Goal: Book appointment/travel/reservation

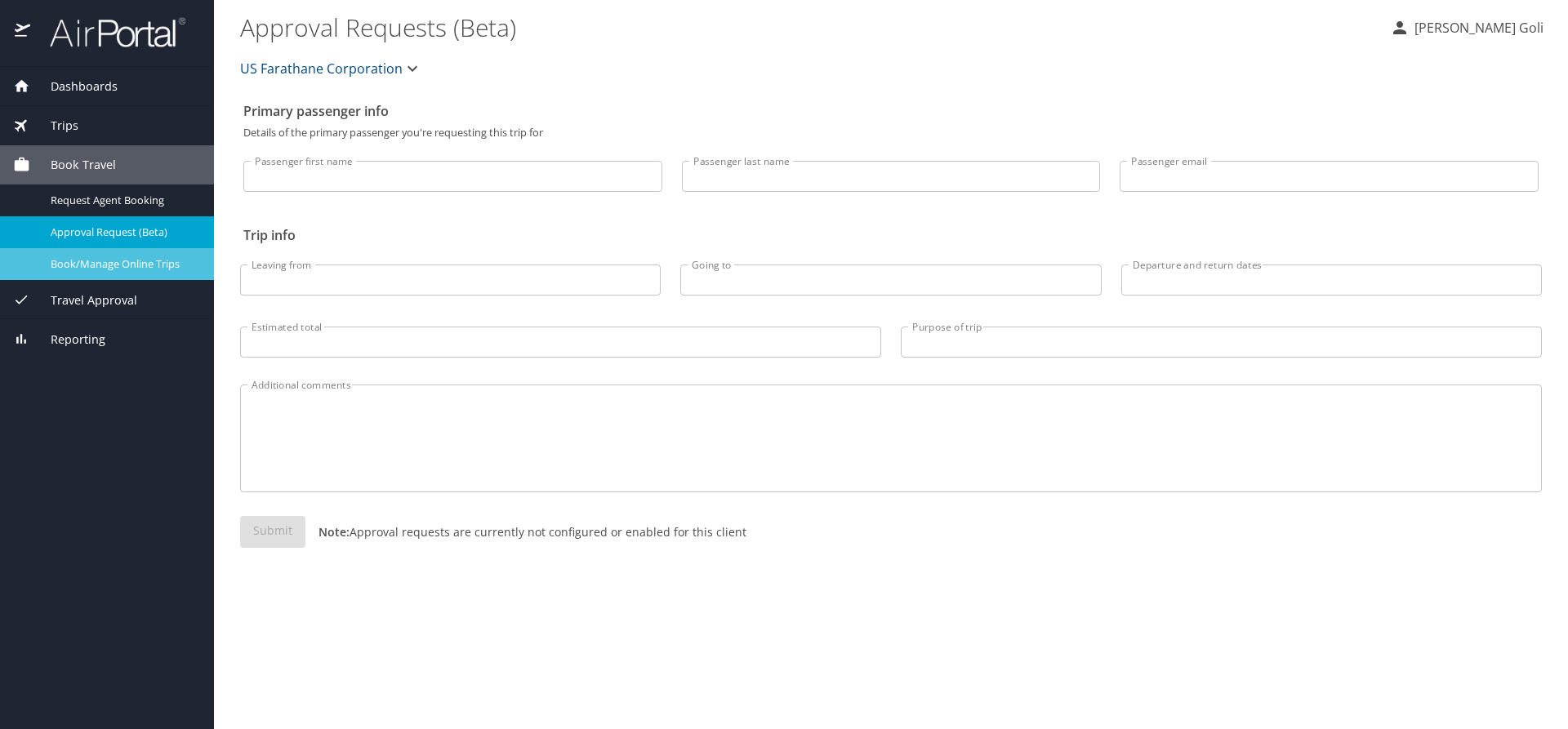
click at [115, 265] on span "Book/Manage Online Trips" at bounding box center [122, 263] width 144 height 15
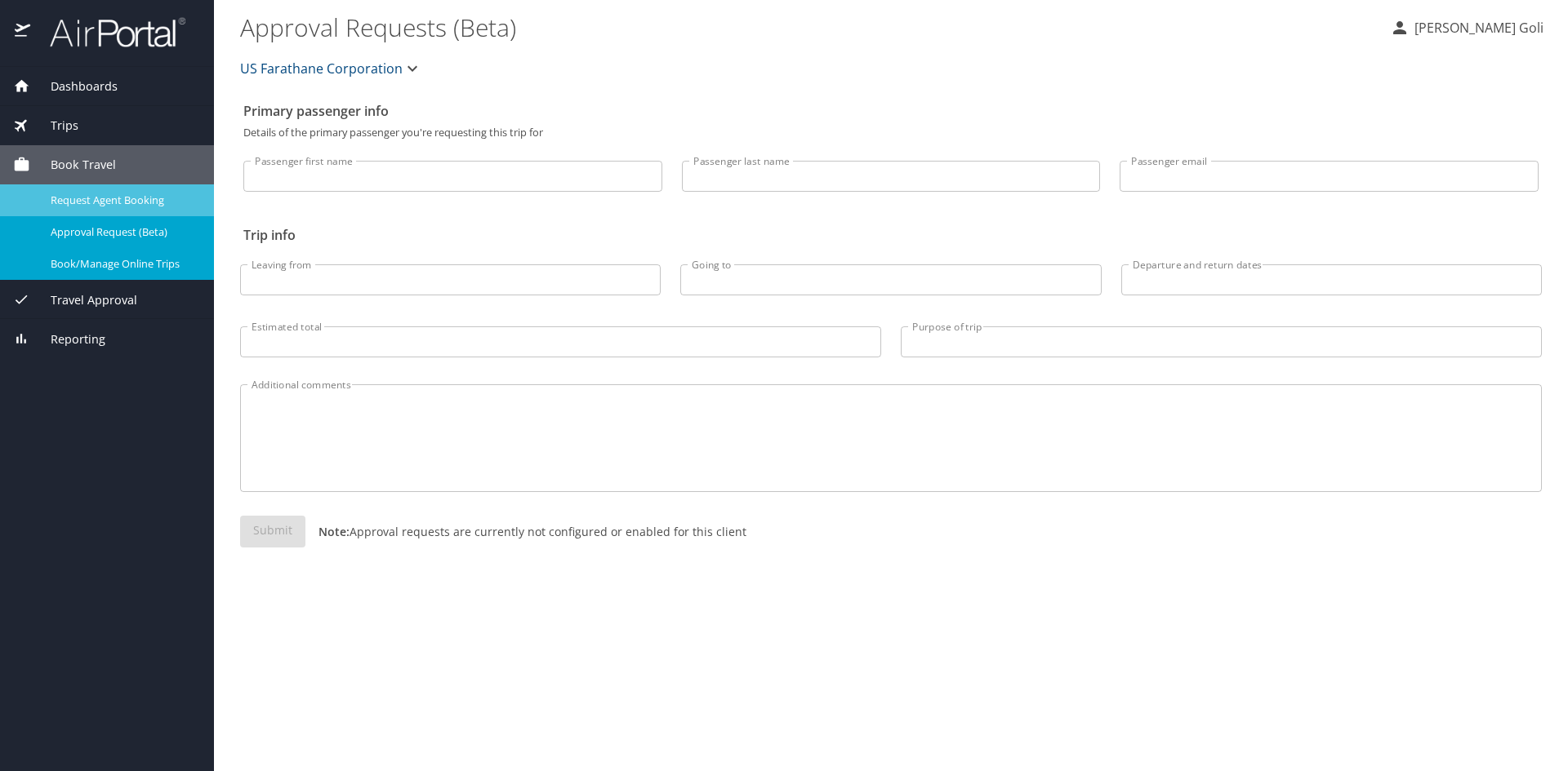
click at [94, 195] on span "Request Agent Booking" at bounding box center [122, 199] width 144 height 15
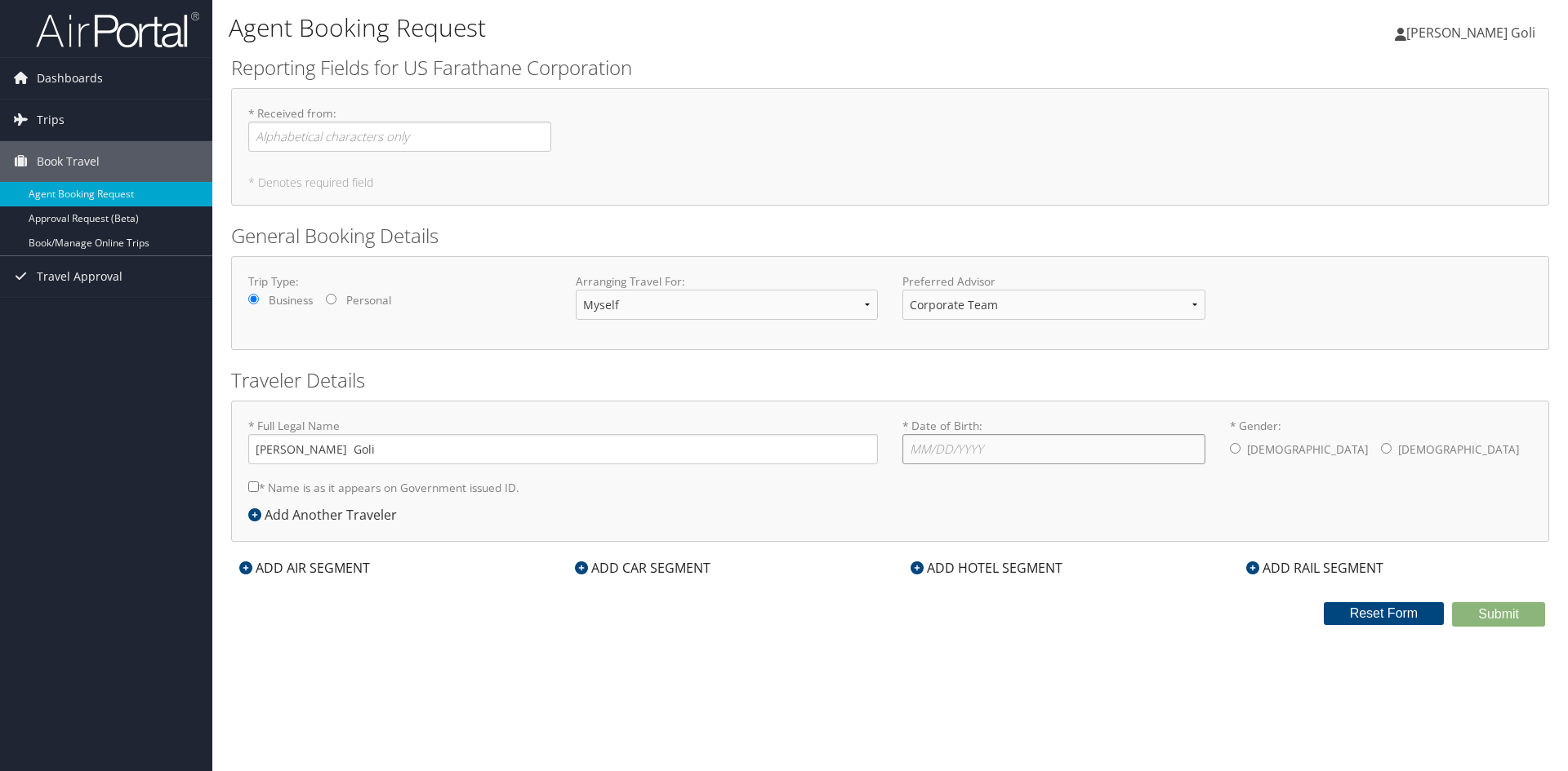
click at [980, 450] on input "* Date of Birth: Invalid Date" at bounding box center [1054, 449] width 303 height 31
type input "11/15/1993"
click at [1237, 445] on input "* Gender: Male Female" at bounding box center [1235, 448] width 11 height 11
radio input "true"
click at [1191, 305] on select "Corporate Team MotorCity Agent" at bounding box center [1054, 305] width 303 height 31
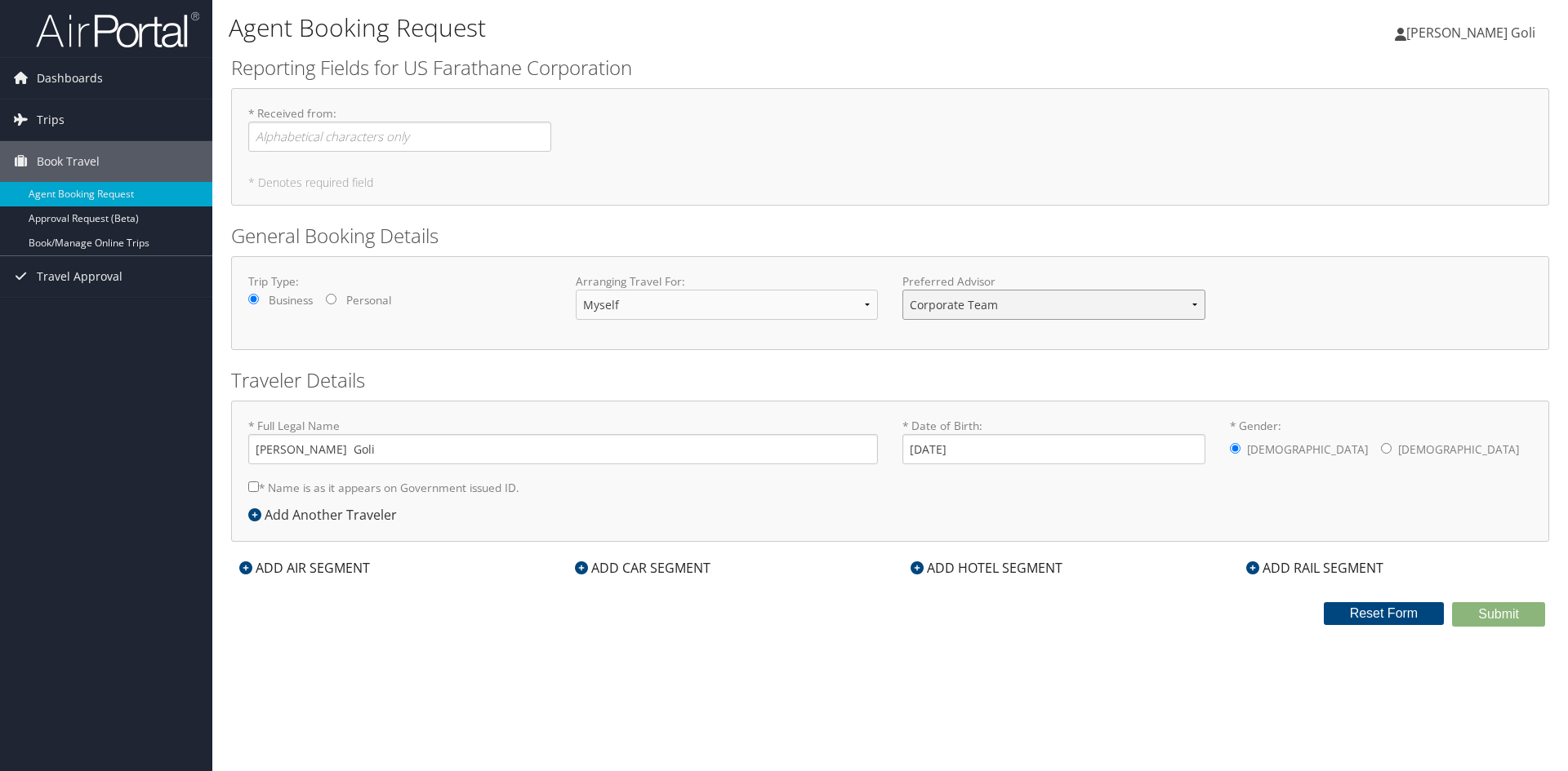
select select "info@motorcitytravel.com"
click at [903, 289] on select "Corporate Team MotorCity Agent" at bounding box center [1054, 305] width 303 height 31
click at [251, 483] on input "* Name is as it appears on Government issued ID." at bounding box center [254, 487] width 11 height 11
checkbox input "true"
click at [272, 566] on div "ADD AIR SEGMENT" at bounding box center [305, 568] width 147 height 20
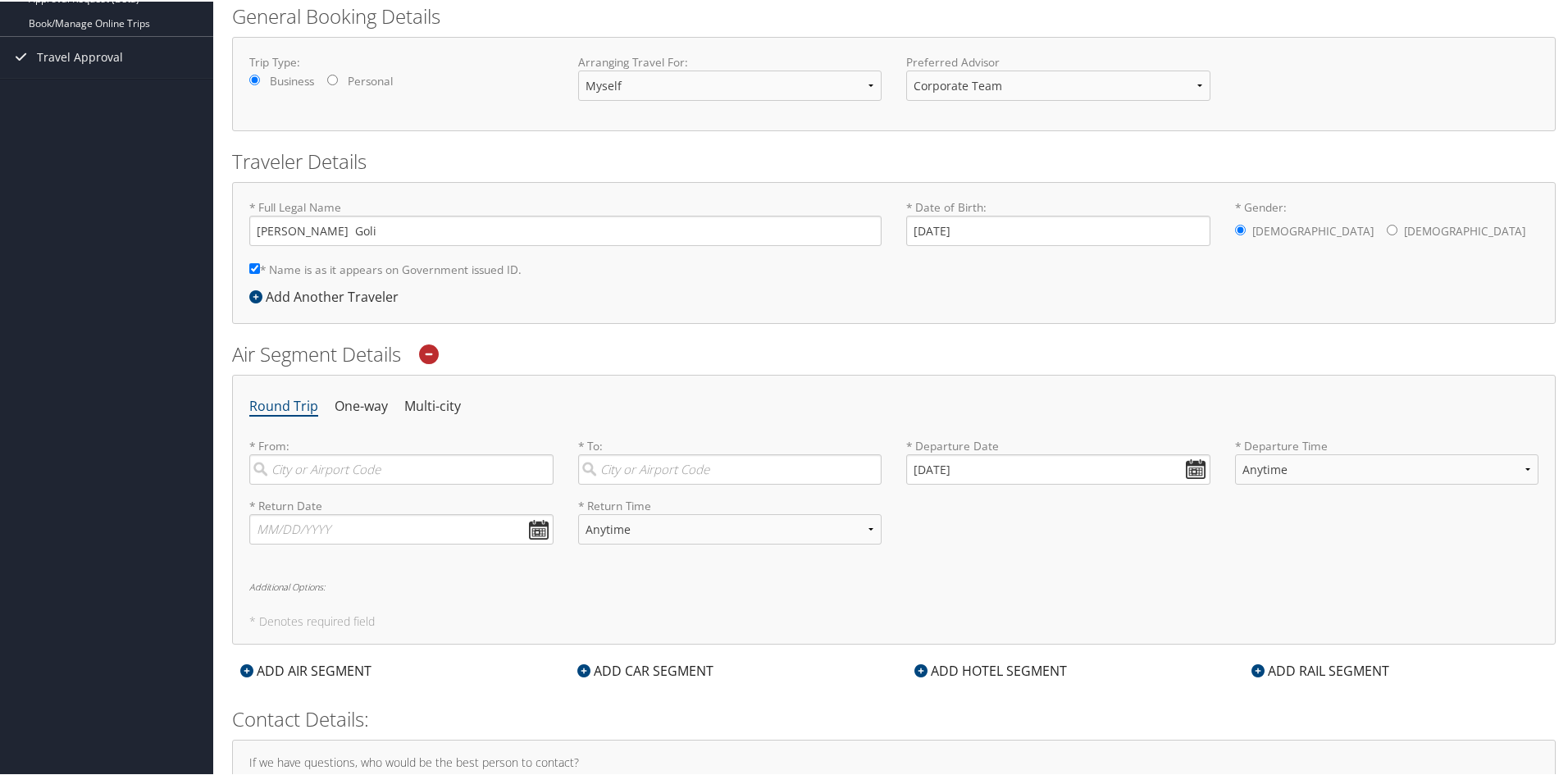
scroll to position [228, 0]
click at [419, 462] on input "search" at bounding box center [401, 463] width 304 height 31
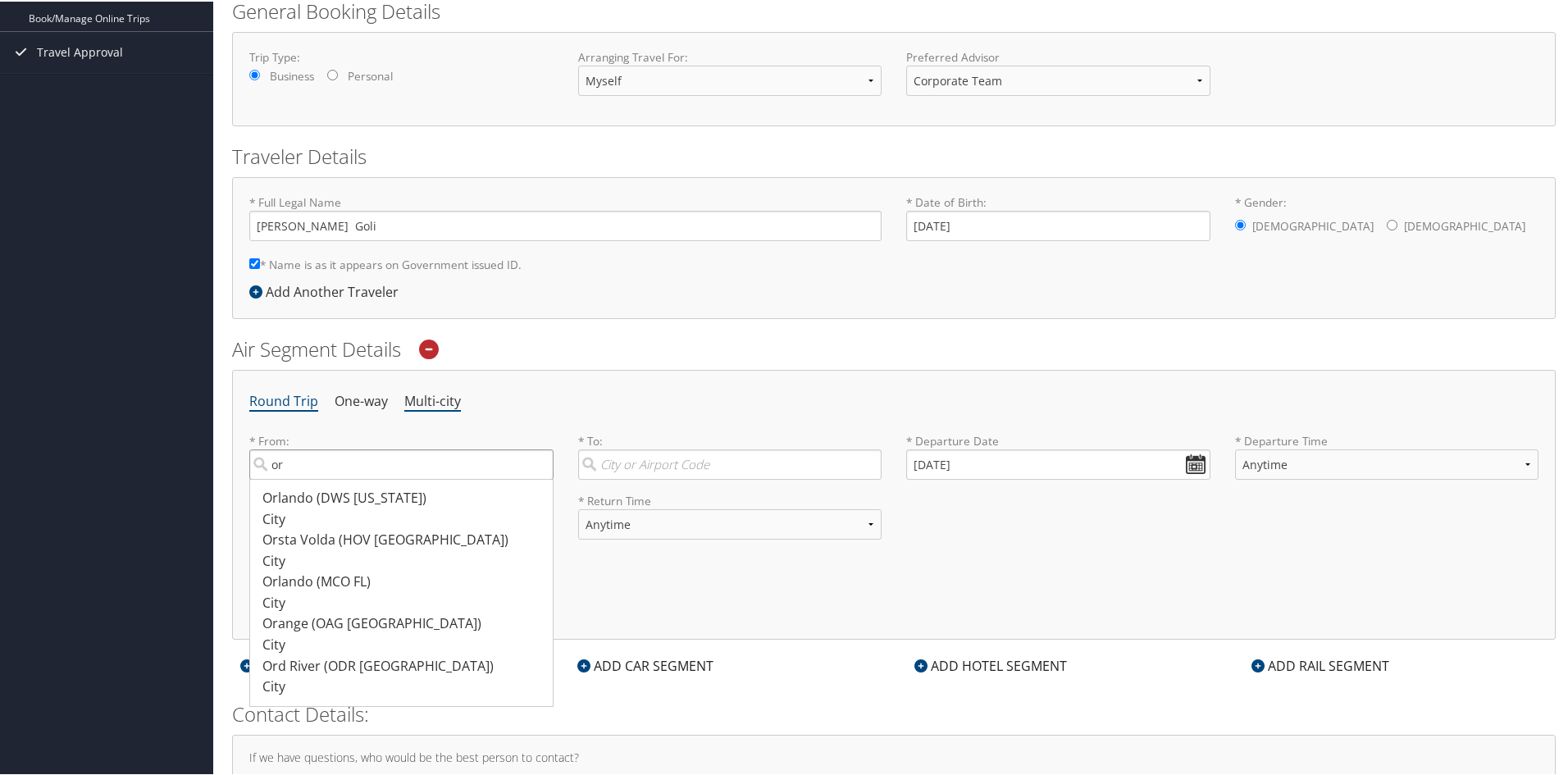
type input "o"
click at [322, 668] on div "Chicago (ORD IL)" at bounding box center [404, 666] width 283 height 22
click at [322, 479] on input "chicago" at bounding box center [401, 463] width 304 height 31
type input "Chicago (ORD IL)"
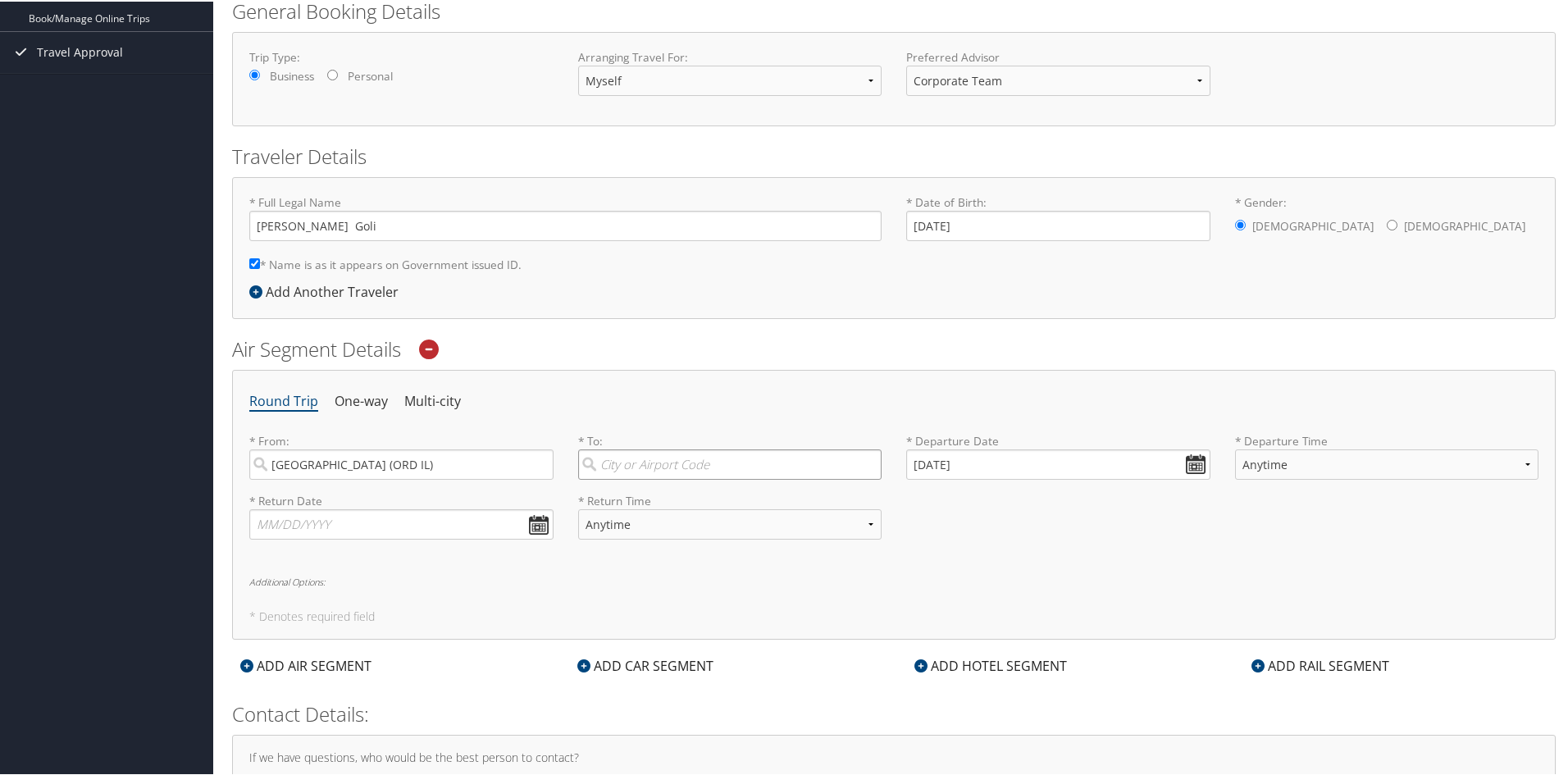
click at [733, 462] on input "search" at bounding box center [729, 463] width 304 height 31
click at [722, 583] on div "Austin (AUS TX)" at bounding box center [732, 581] width 283 height 22
click at [722, 479] on input "Austin" at bounding box center [729, 463] width 304 height 31
type input "Austin (AUS TX)"
click at [1188, 460] on input "09/04/2025" at bounding box center [1058, 463] width 304 height 31
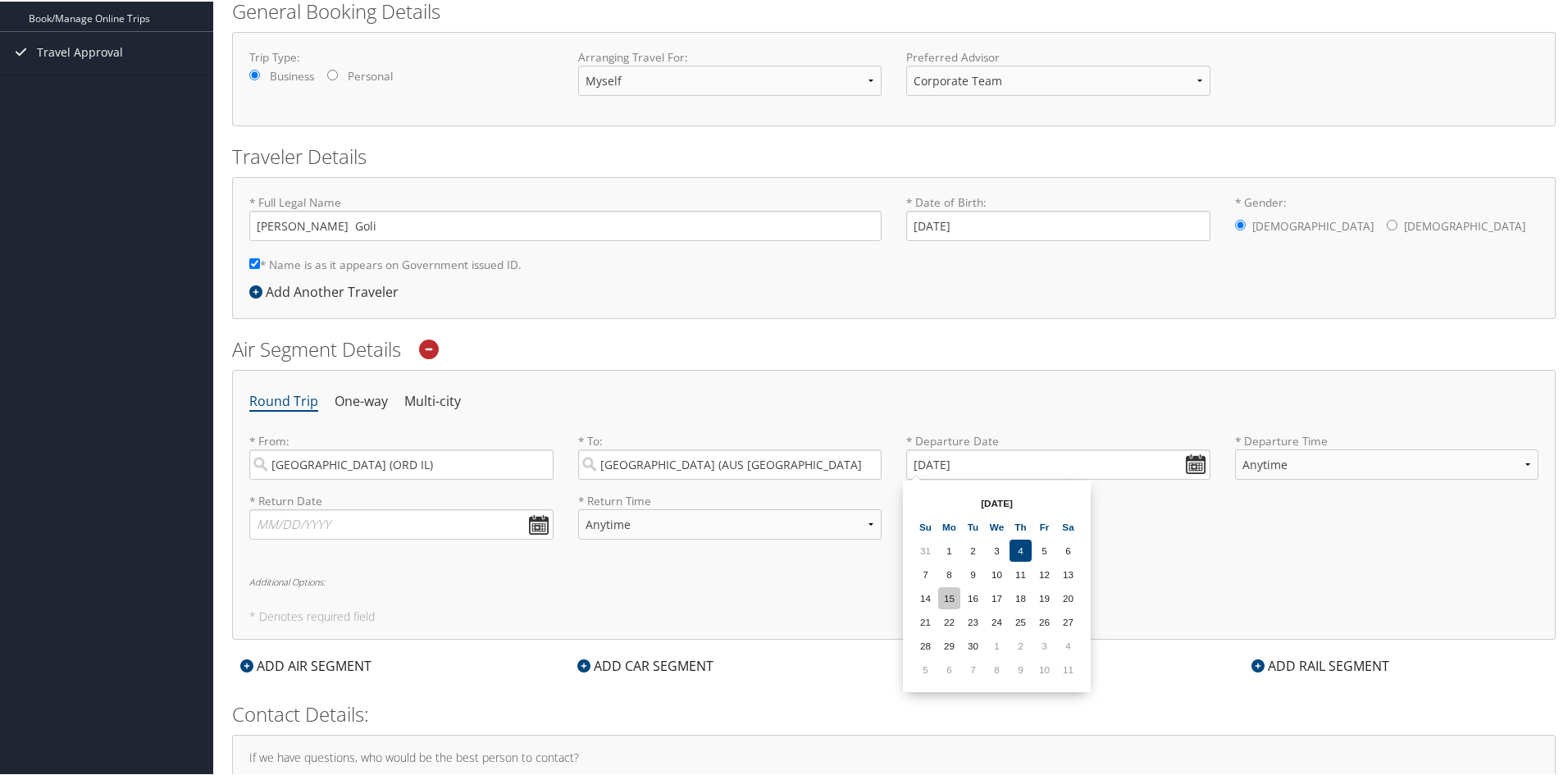
click at [951, 599] on td "15" at bounding box center [949, 597] width 23 height 23
type input "09/15/2025"
click at [348, 394] on li "One-way" at bounding box center [361, 400] width 53 height 30
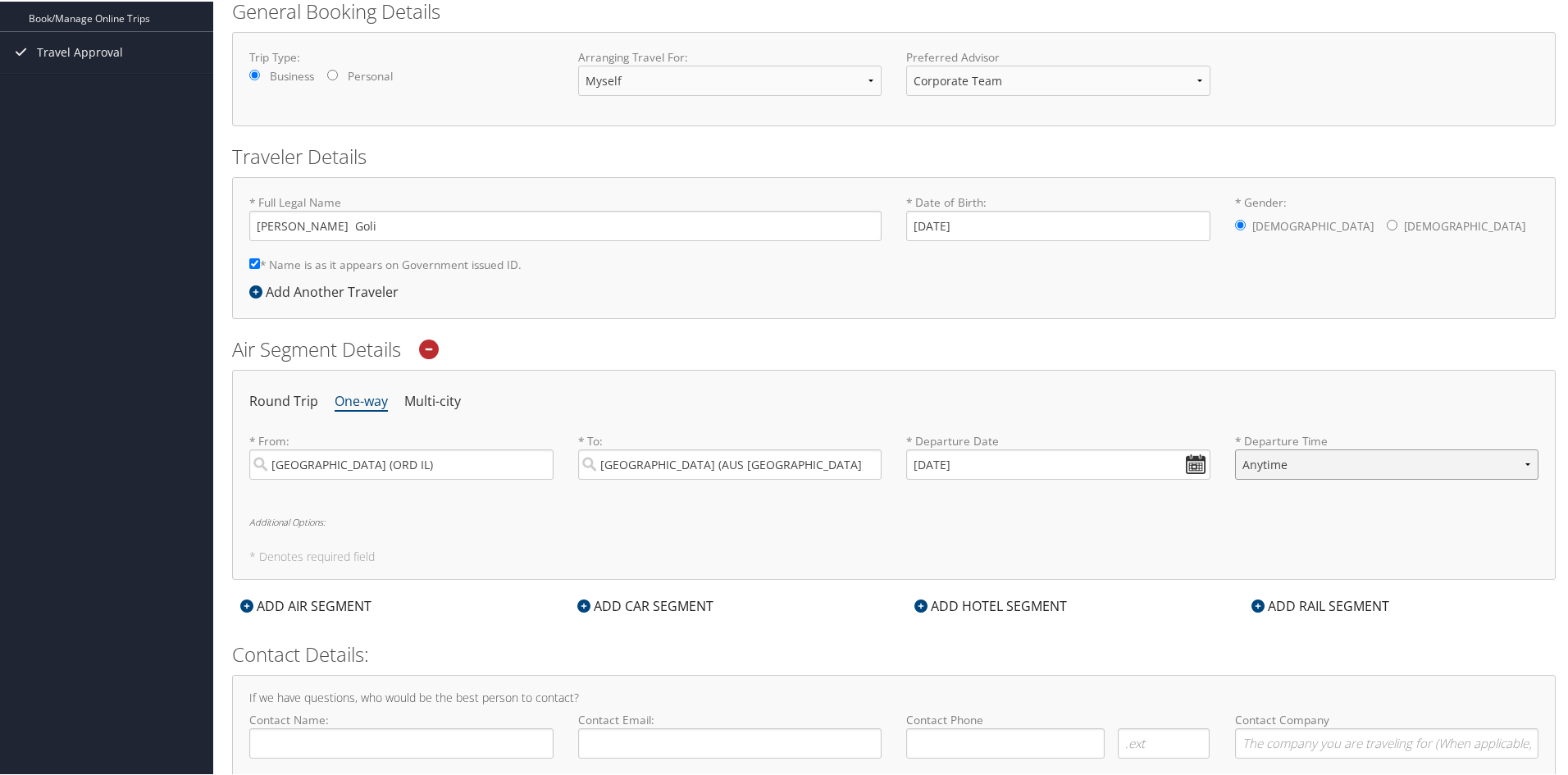
click at [1349, 462] on select "Anytime Early Morning (5AM-7AM) Morning (7AM-12PM) Afternoon (12PM-5PM) Evening…" at bounding box center [1387, 463] width 304 height 31
click at [1235, 448] on select "Anytime Early Morning (5AM-7AM) Morning (7AM-12PM) Afternoon (12PM-5PM) Evening…" at bounding box center [1387, 463] width 304 height 31
click at [1350, 462] on select "Anytime Early Morning (5AM-7AM) Morning (7AM-12PM) Afternoon (12PM-5PM) Evening…" at bounding box center [1387, 463] width 304 height 31
select select "5AM-7AM"
click at [1235, 448] on select "Anytime Early Morning (5AM-7AM) Morning (7AM-12PM) Afternoon (12PM-5PM) Evening…" at bounding box center [1387, 463] width 304 height 31
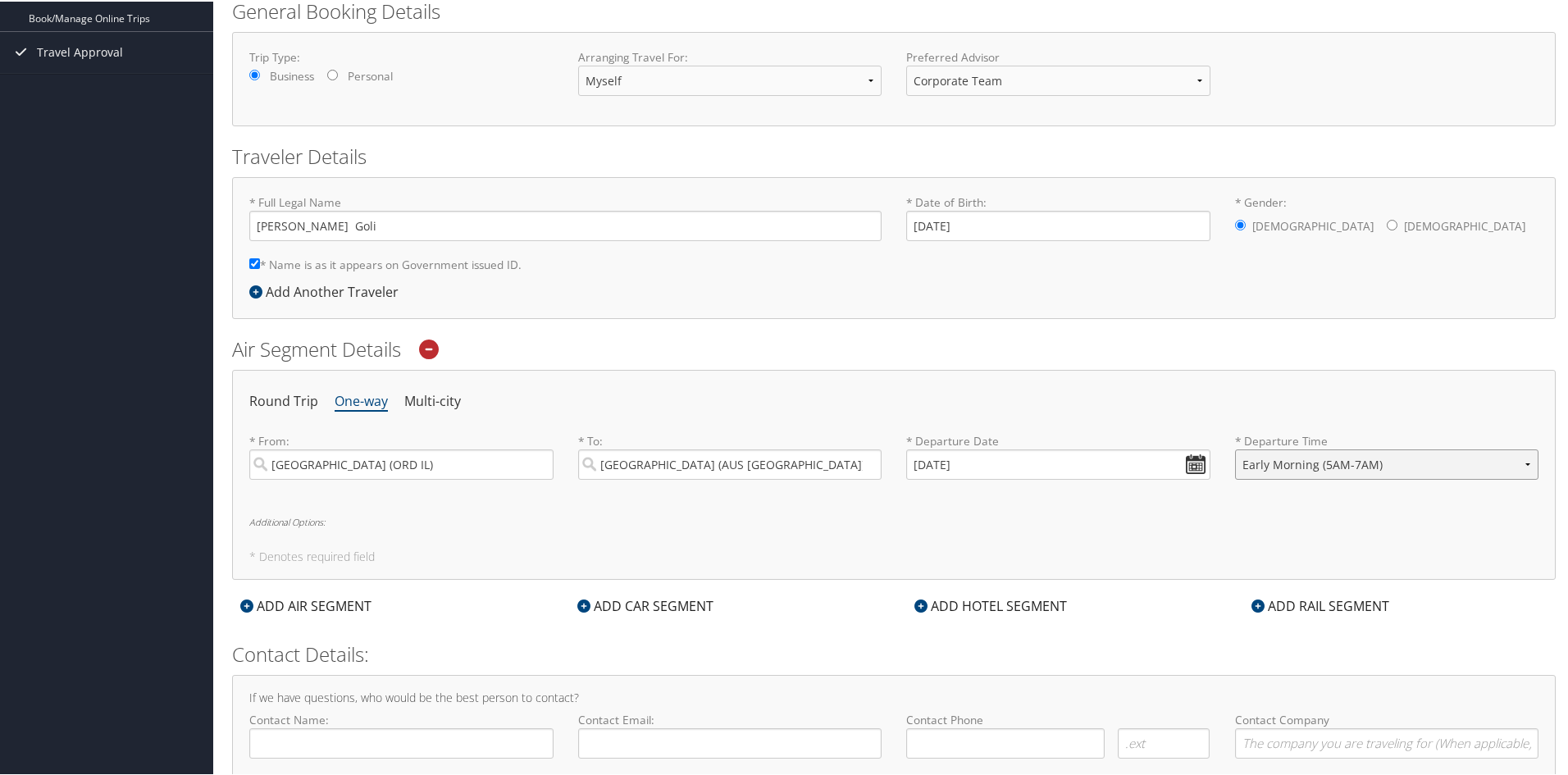
click at [1330, 472] on select "Anytime Early Morning (5AM-7AM) Morning (7AM-12PM) Afternoon (12PM-5PM) Evening…" at bounding box center [1387, 463] width 304 height 31
click at [1183, 511] on div "Round Trip One-way Multi-city * From: Chicago (ORD IL) Required * To: Austin (A…" at bounding box center [894, 473] width 1323 height 210
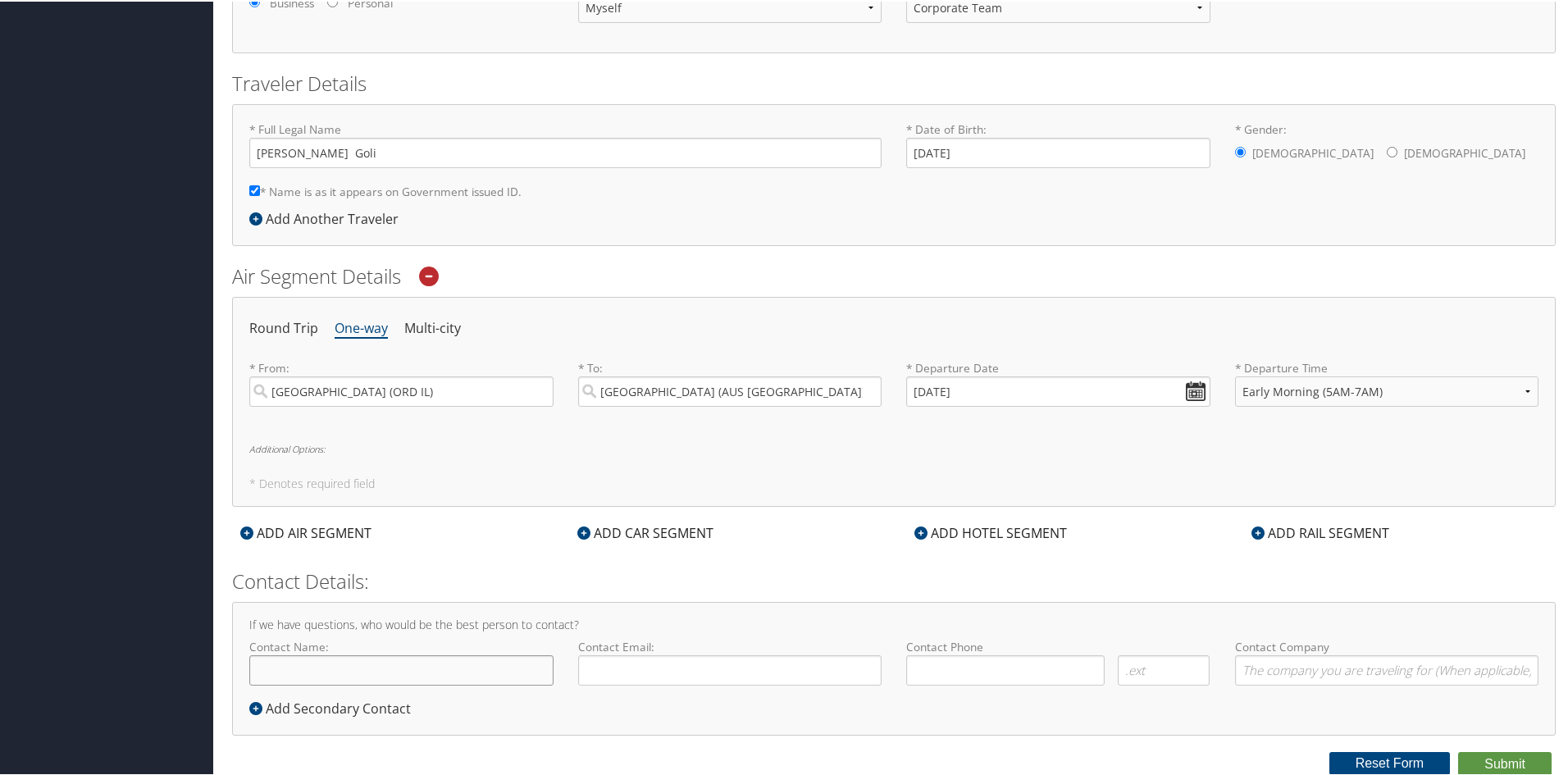
click at [318, 670] on input "Contact Name:" at bounding box center [401, 669] width 304 height 31
click at [1487, 767] on button "Submit" at bounding box center [1505, 762] width 94 height 24
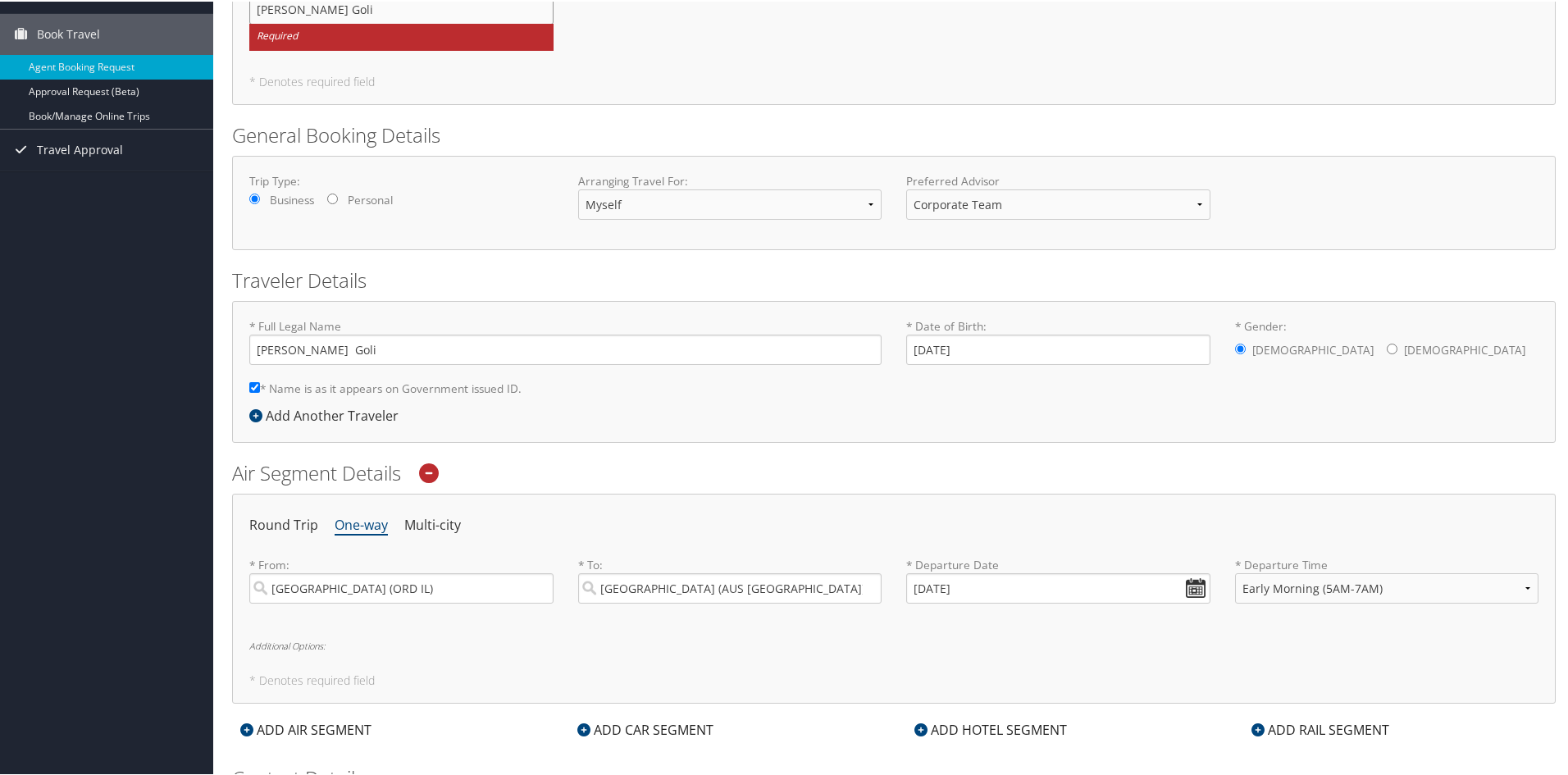
scroll to position [327, 0]
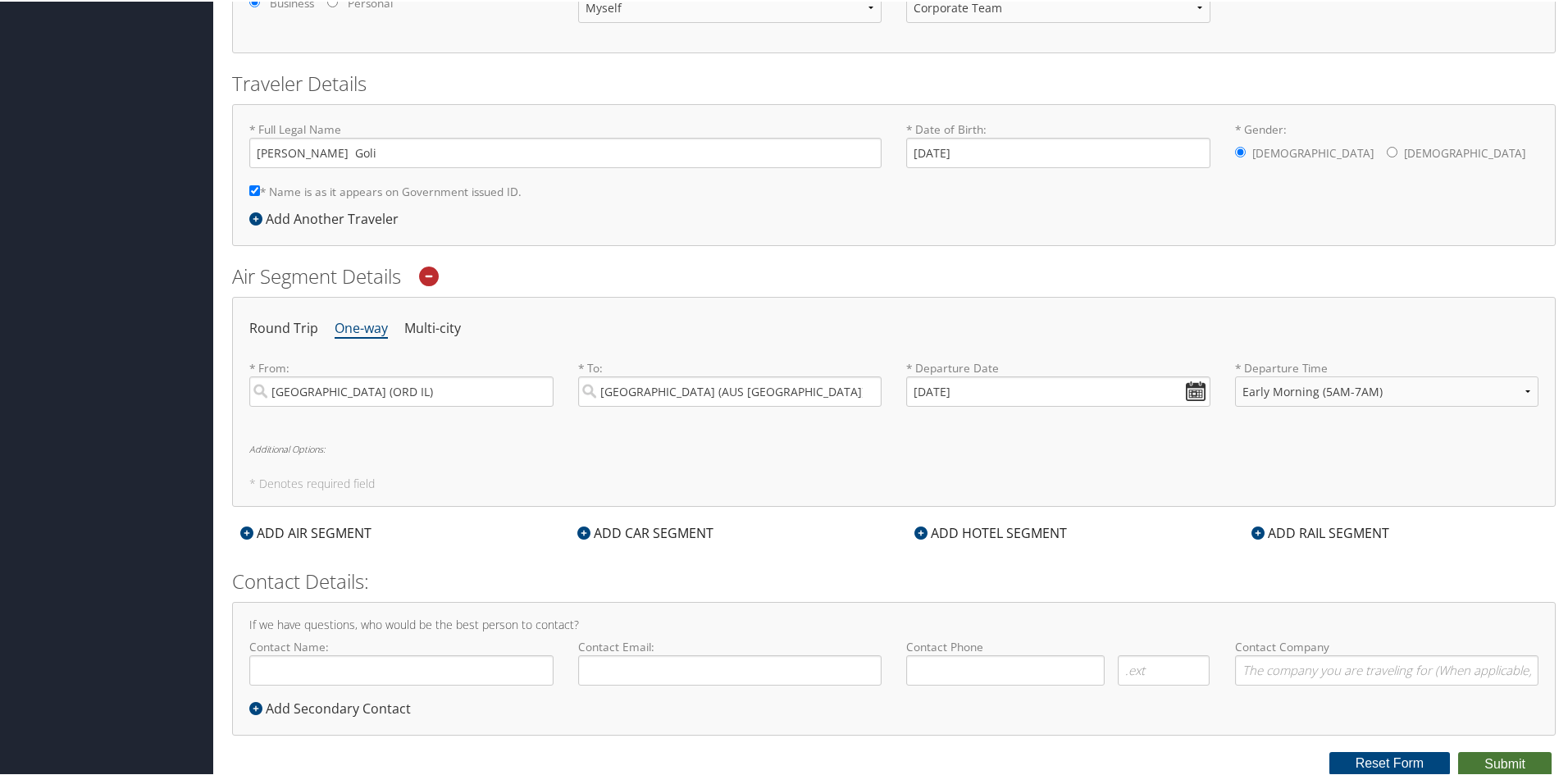
type input "[PERSON_NAME] Goli"
click at [1514, 758] on button "Submit" at bounding box center [1505, 762] width 94 height 24
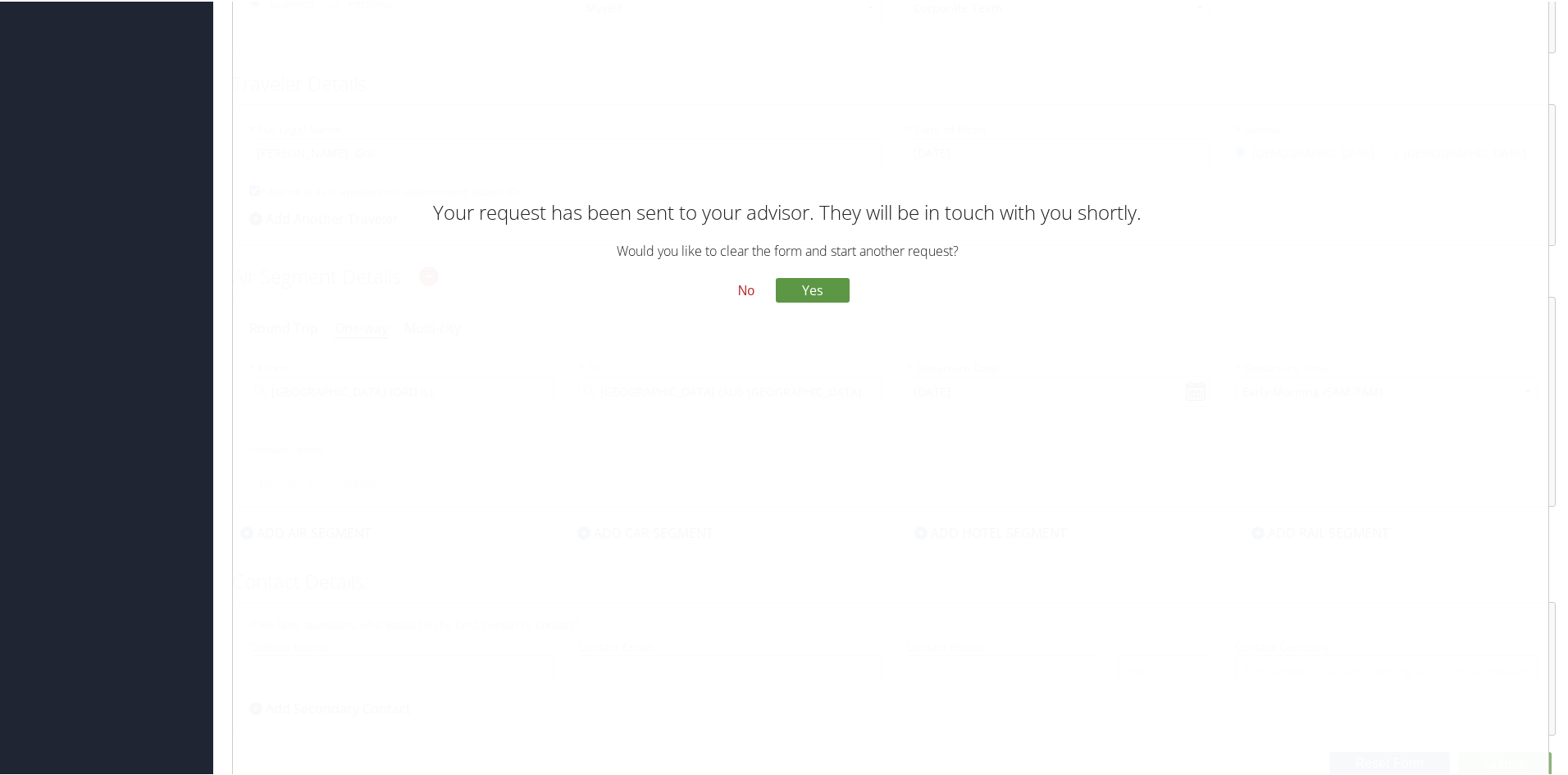
click at [739, 290] on button "No" at bounding box center [746, 288] width 42 height 28
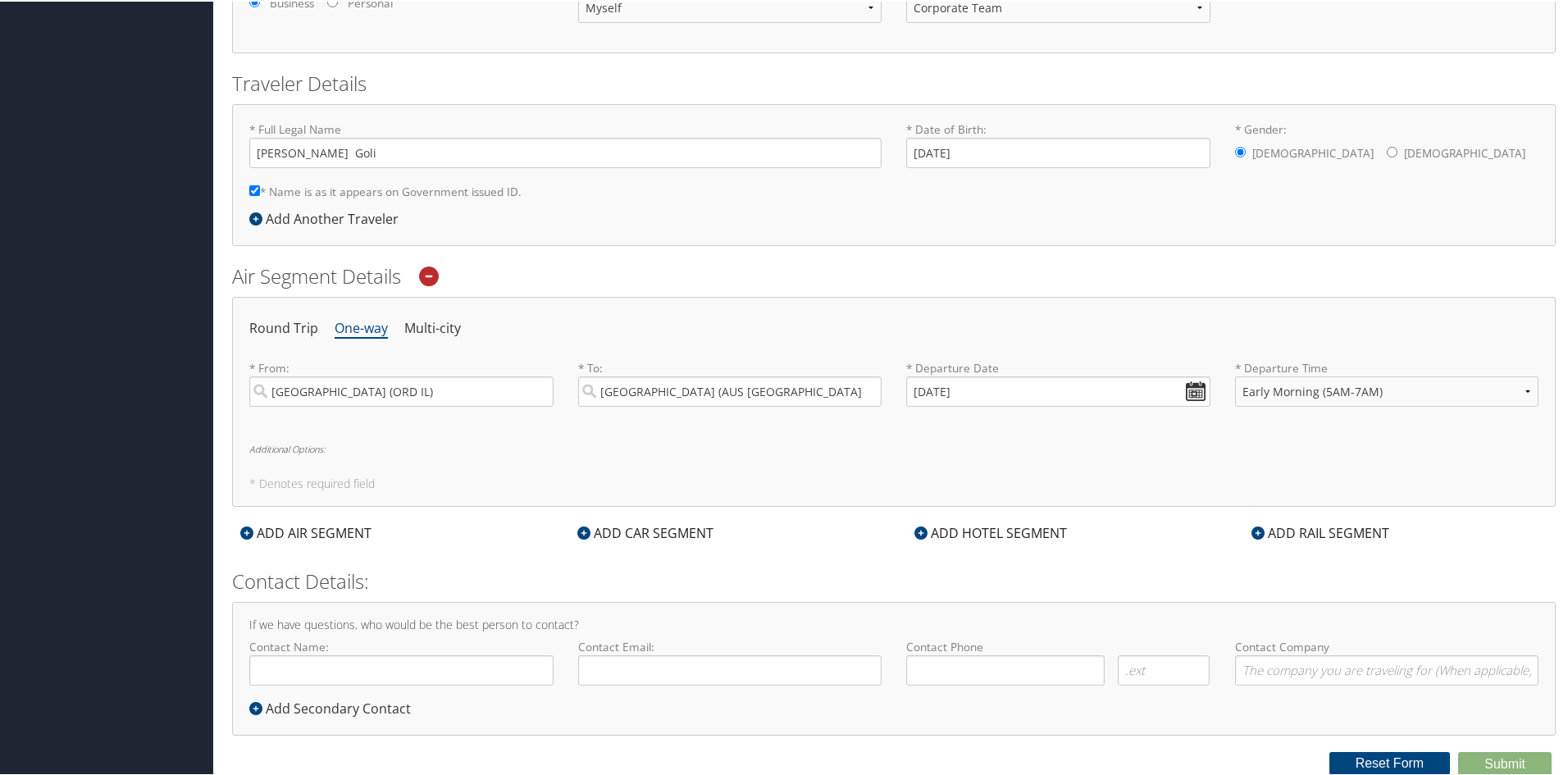
click at [739, 290] on div "Air Segment Details Round Trip One-way Multi-city * From: Chicago (ORD IL) Requ…" at bounding box center [894, 383] width 1323 height 245
